Goal: Information Seeking & Learning: Learn about a topic

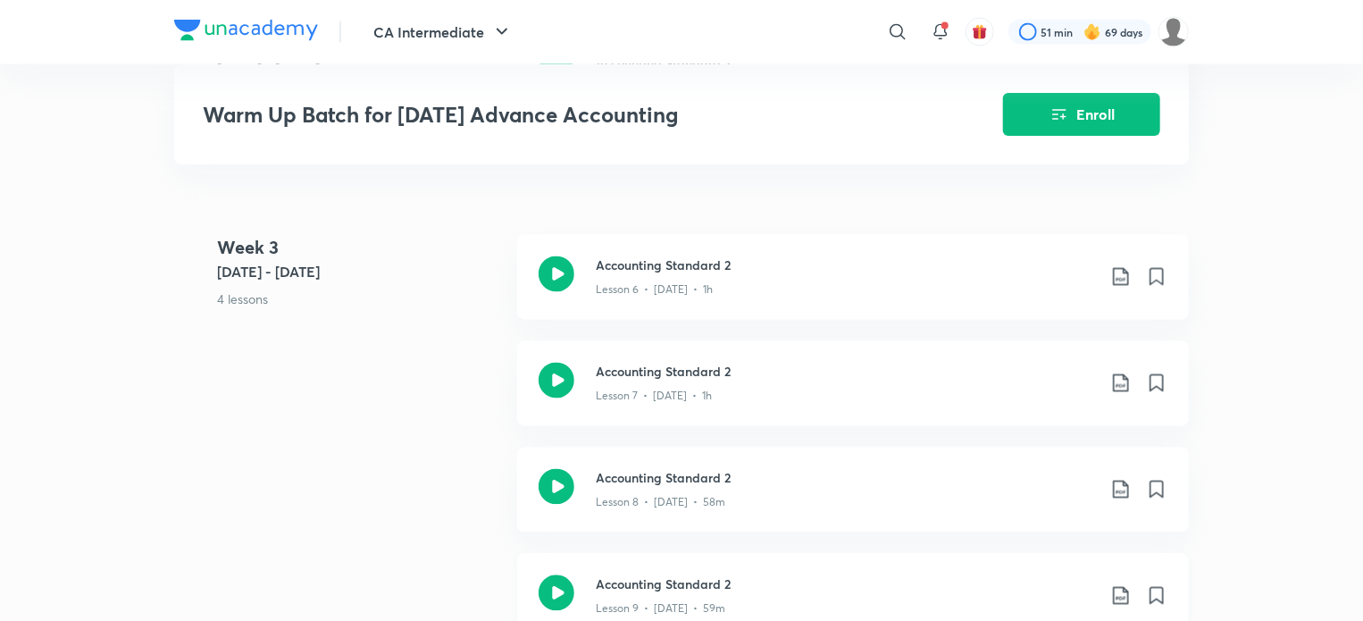
click at [553, 589] on icon at bounding box center [557, 593] width 36 height 36
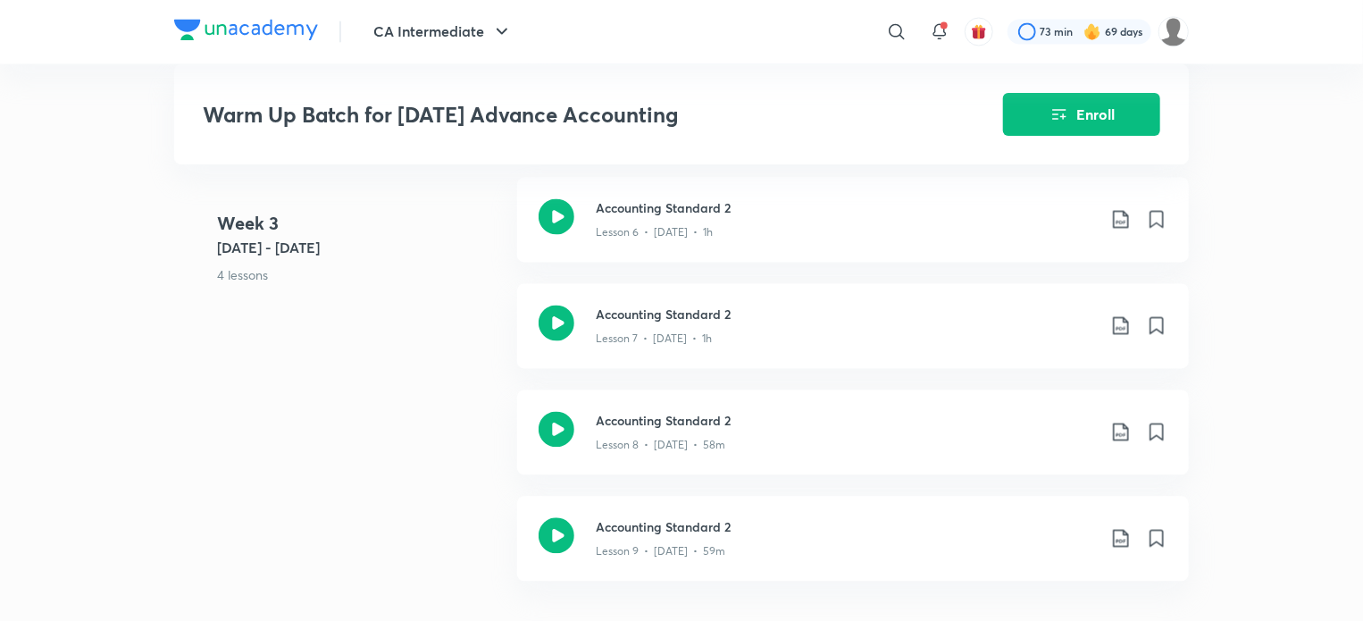
scroll to position [1876, 0]
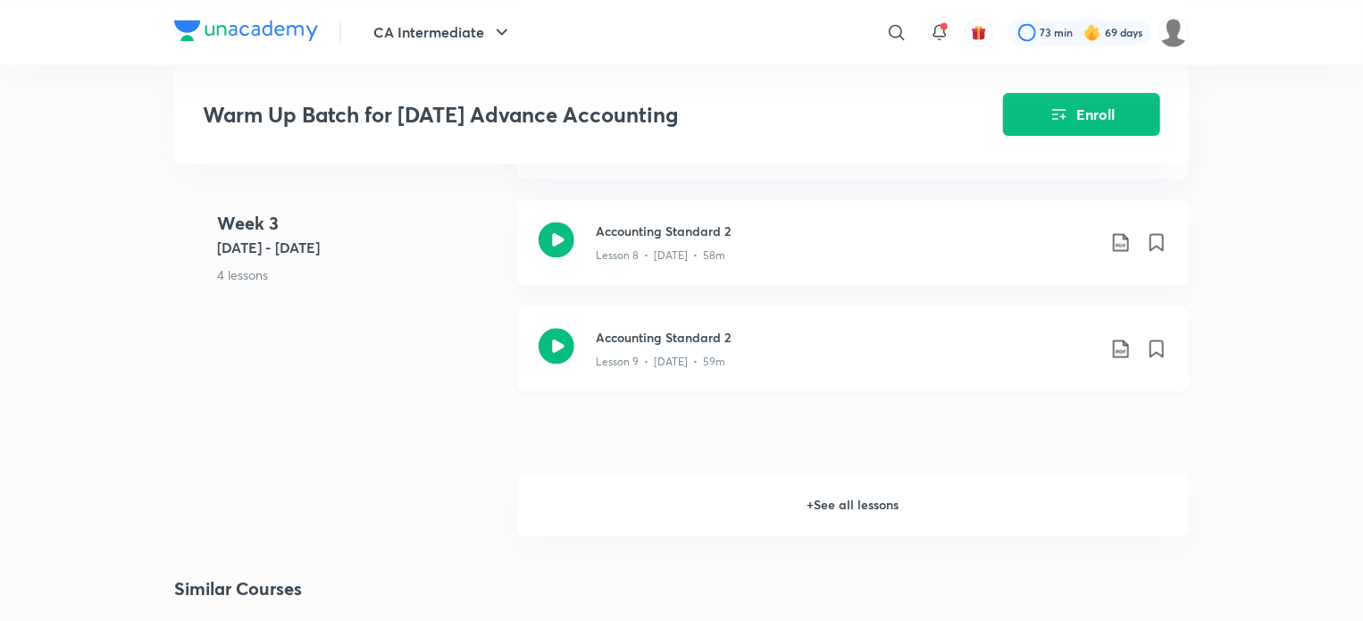
click at [565, 341] on icon at bounding box center [557, 346] width 36 height 36
click at [749, 489] on h6 "+ See all lessons" at bounding box center [853, 504] width 672 height 63
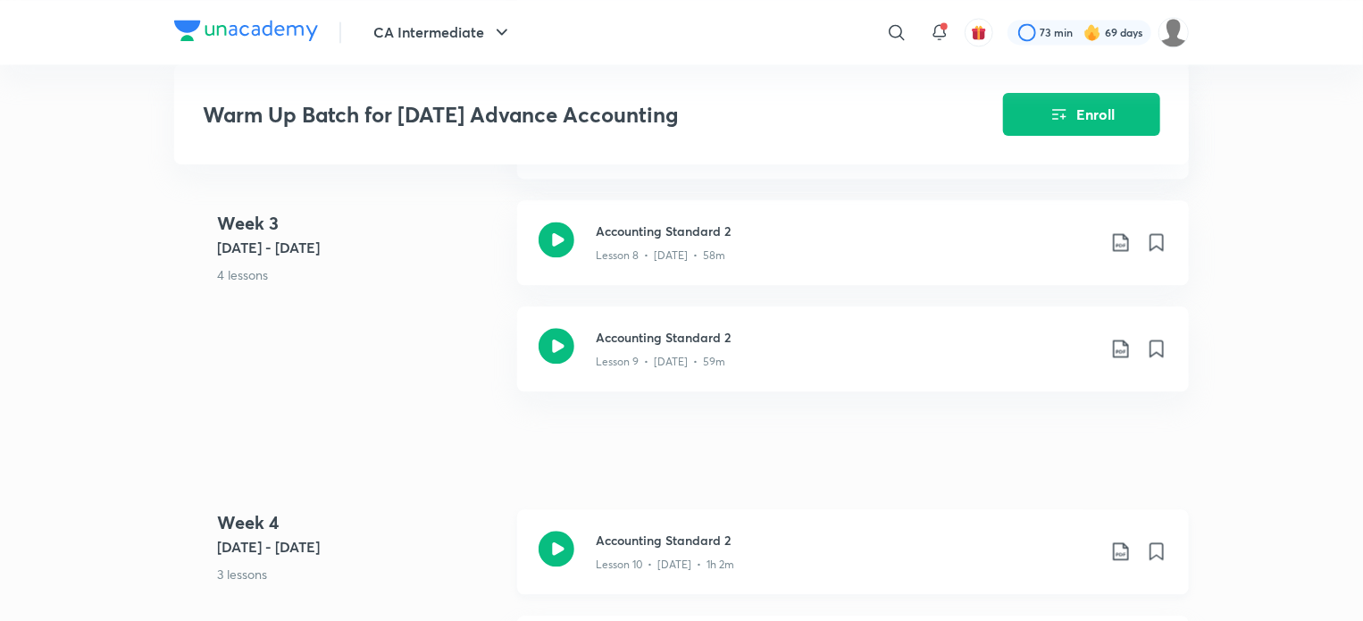
click at [576, 560] on div "Accounting Standard 2 Lesson 10 • [DATE] • 1h 2m" at bounding box center [853, 551] width 672 height 85
